Goal: Task Accomplishment & Management: Manage account settings

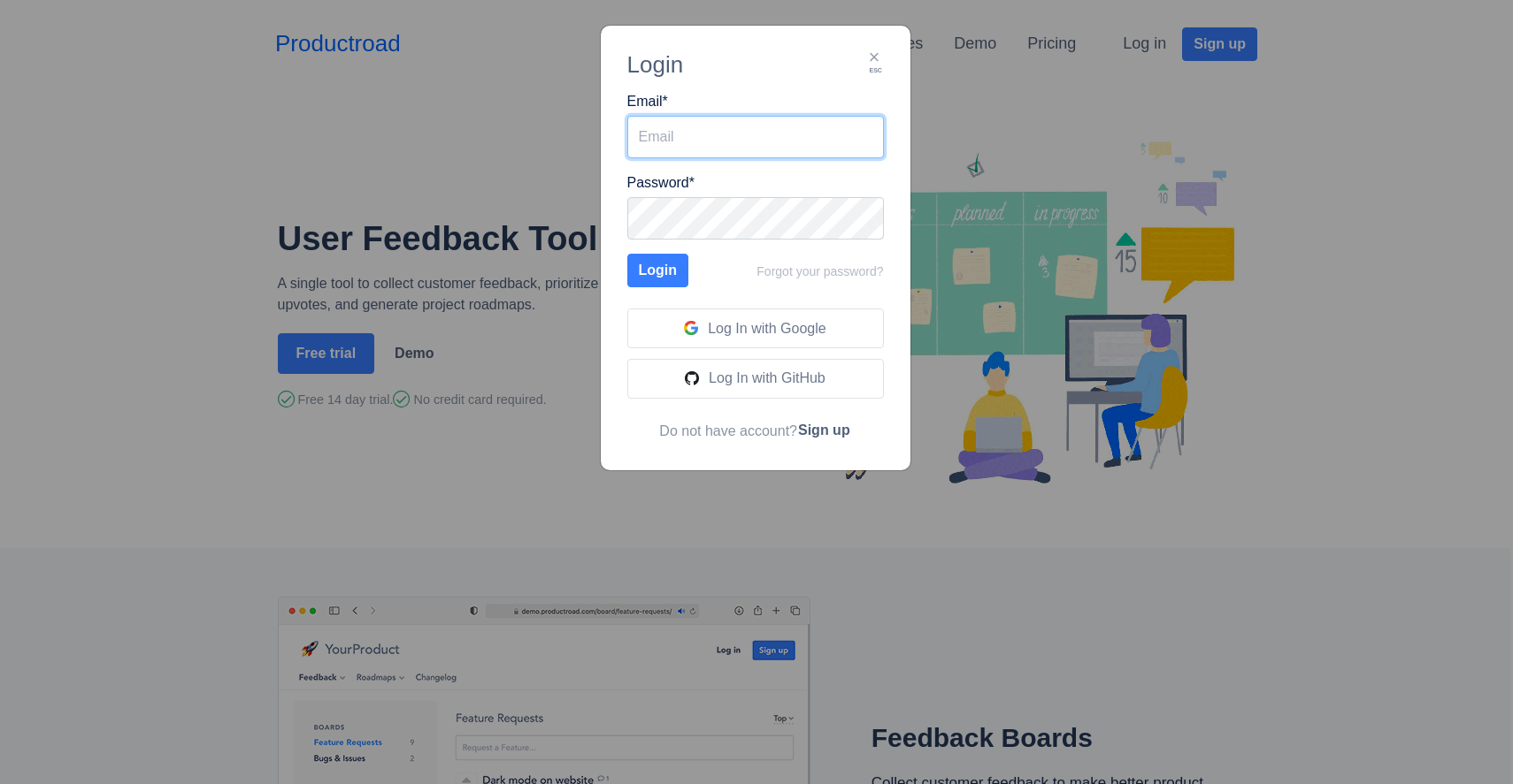
click at [736, 136] on input "Email *" at bounding box center [756, 137] width 256 height 42
click at [742, 326] on span "Log In with Google" at bounding box center [767, 328] width 118 height 15
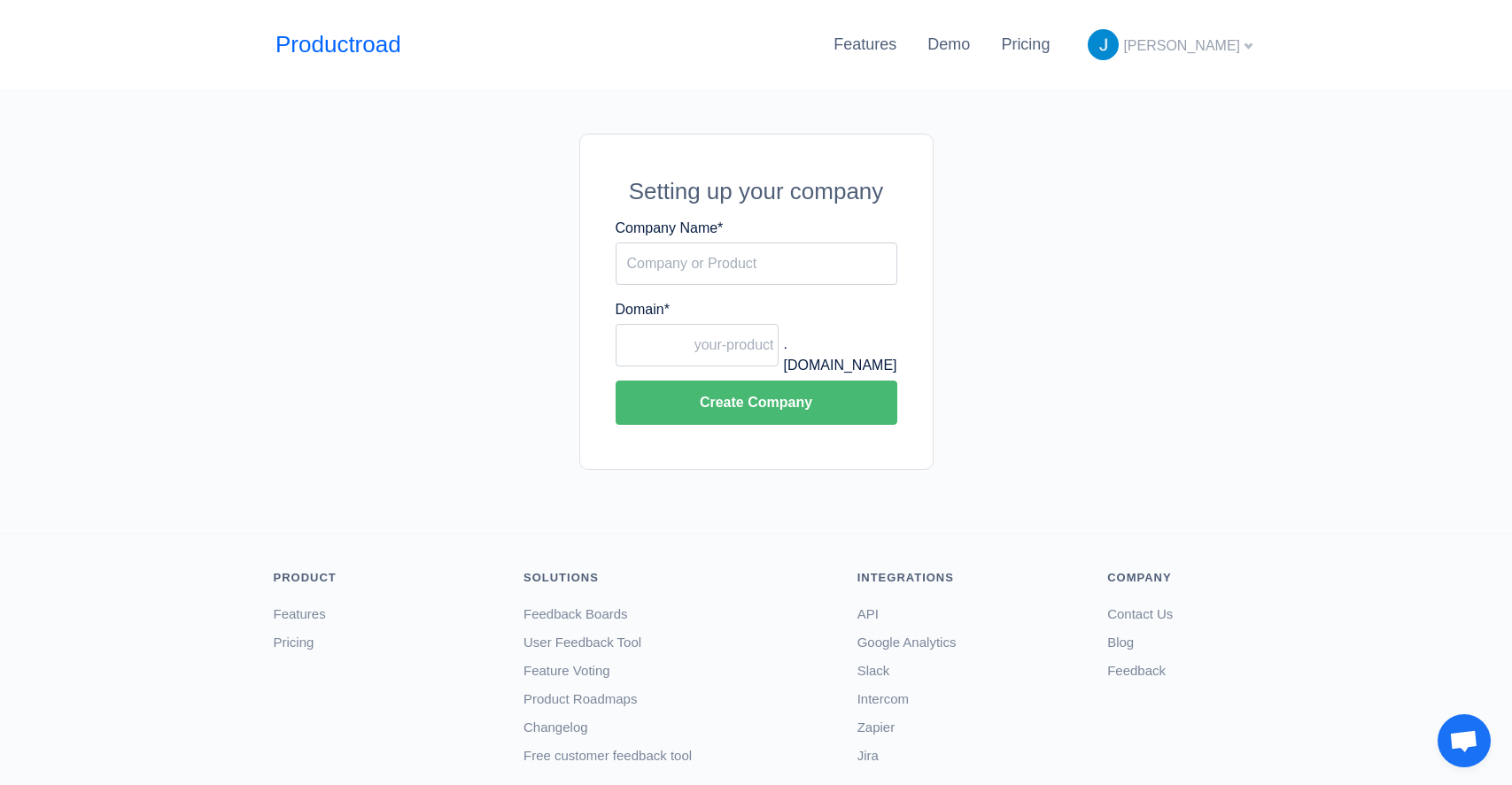
click at [1217, 48] on span "Jan Lopez" at bounding box center [1181, 45] width 117 height 15
click at [1183, 161] on link "Switch Themes" at bounding box center [1178, 165] width 157 height 28
